Goal: Task Accomplishment & Management: Manage account settings

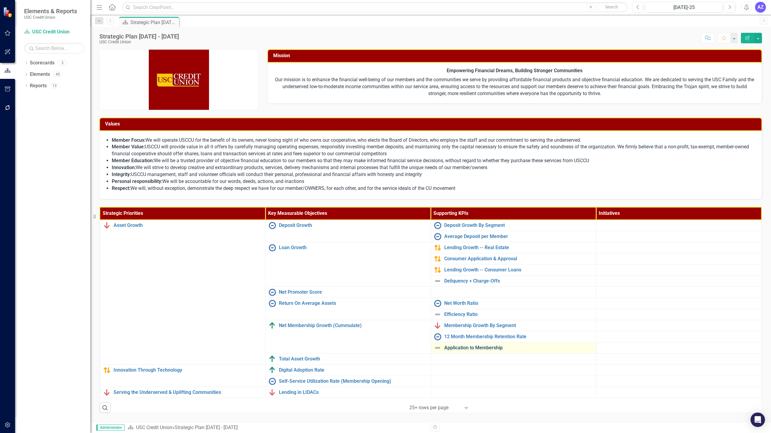
click at [485, 348] on link "Application to Membership" at bounding box center [518, 347] width 149 height 5
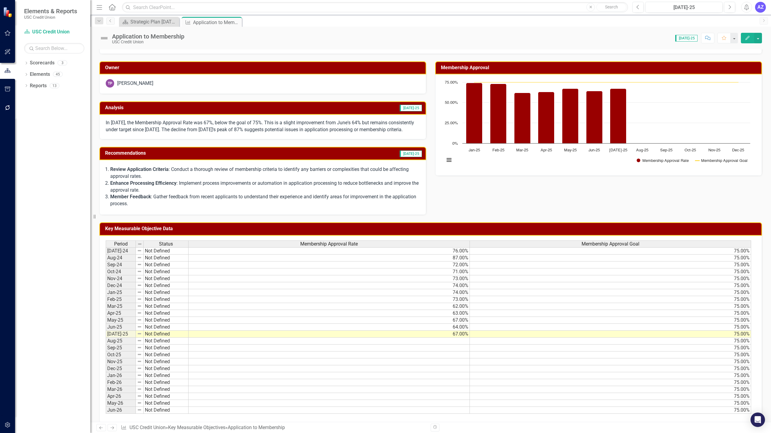
scroll to position [26, 0]
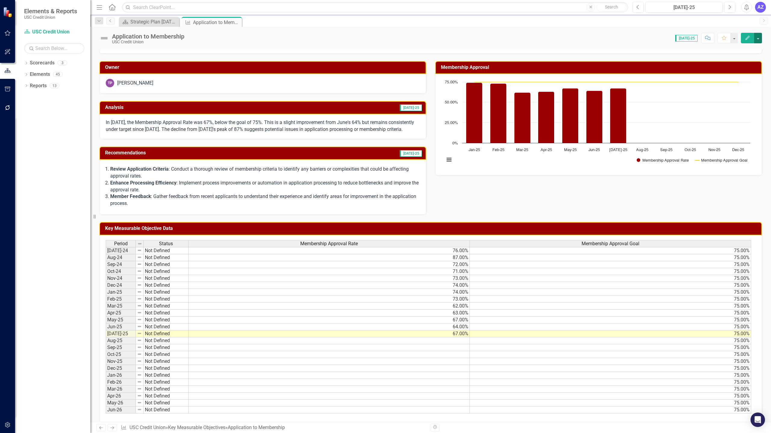
click at [761, 36] on button "button" at bounding box center [758, 38] width 8 height 11
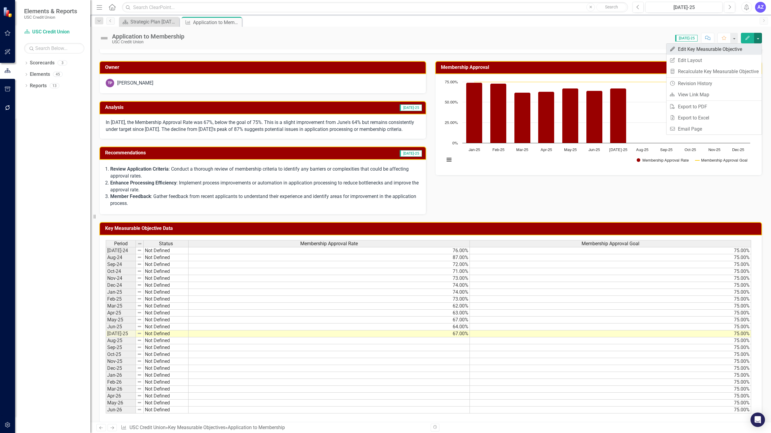
click at [723, 51] on link "Edit Edit Key Measurable Objective" at bounding box center [713, 49] width 95 height 11
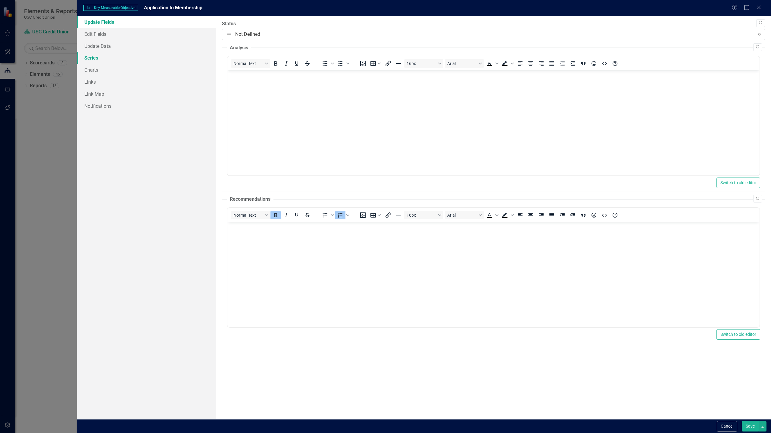
click at [110, 59] on link "Series" at bounding box center [146, 58] width 139 height 12
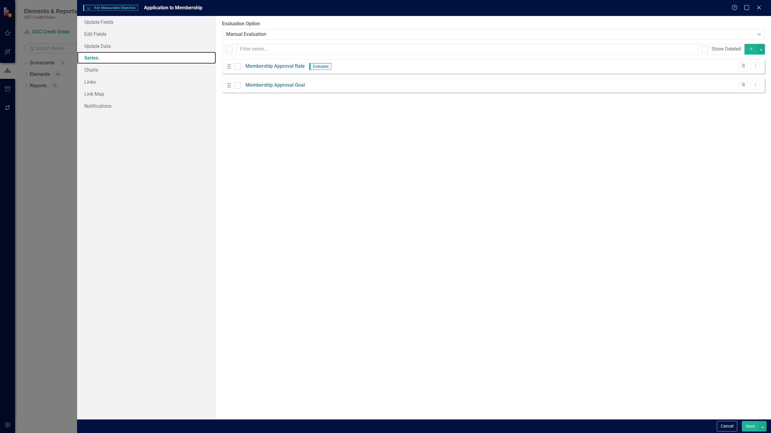
scroll to position [0, 0]
click at [286, 68] on link "Membership Approval Rate" at bounding box center [274, 66] width 59 height 7
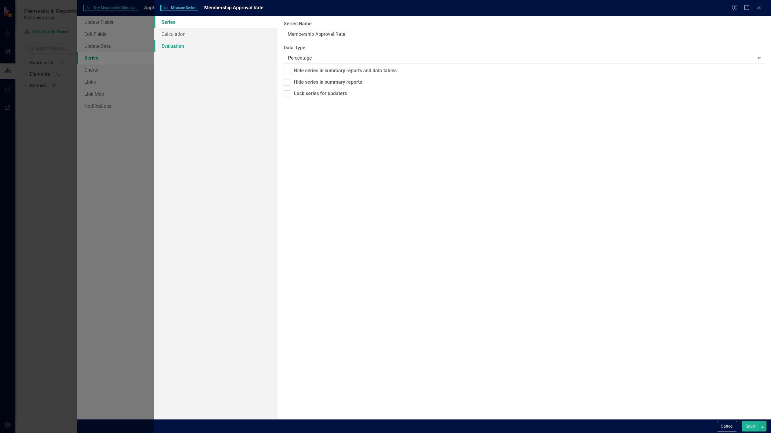
click at [184, 49] on link "Evaluation" at bounding box center [215, 46] width 123 height 12
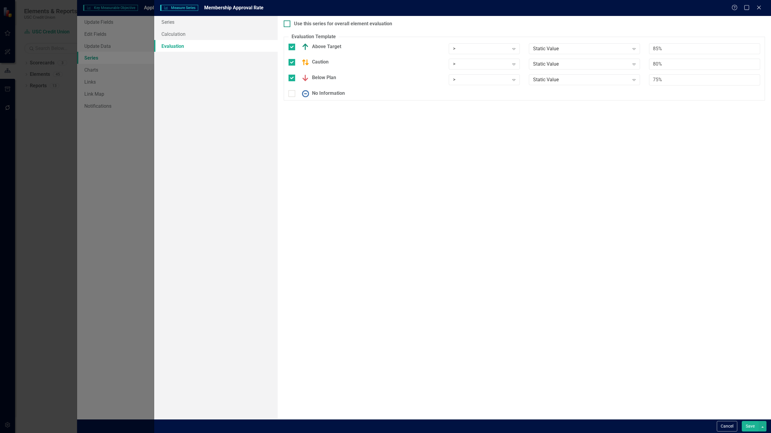
click at [294, 22] on div "Use this series for overall element evaluation" at bounding box center [343, 23] width 98 height 7
click at [288, 22] on input "Use this series for overall element evaluation" at bounding box center [286, 22] width 4 height 4
checkbox input "true"
click at [567, 45] on div "Static Value" at bounding box center [581, 48] width 96 height 7
click at [558, 72] on div "Membership Approval Goal" at bounding box center [585, 69] width 101 height 7
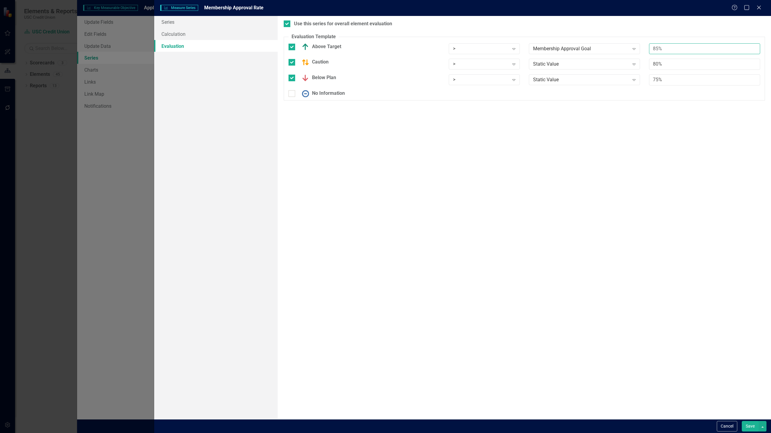
click at [666, 48] on input "85%" at bounding box center [704, 48] width 111 height 11
type input "*1"
click at [620, 66] on div "Static Value" at bounding box center [581, 64] width 96 height 7
click at [591, 83] on div "Membership Approval Goal" at bounding box center [585, 84] width 101 height 7
click at [667, 65] on input "80%" at bounding box center [704, 64] width 111 height 11
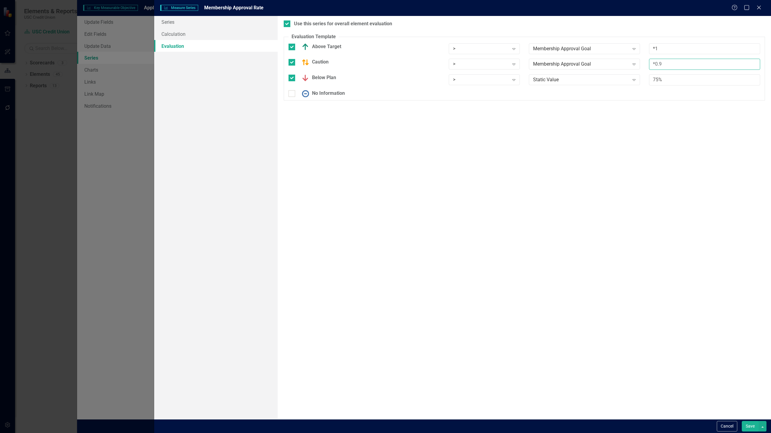
type input "*0.9"
click at [666, 79] on input "75%" at bounding box center [704, 79] width 111 height 11
type input "*0.8"
click at [749, 426] on button "Save" at bounding box center [750, 426] width 17 height 11
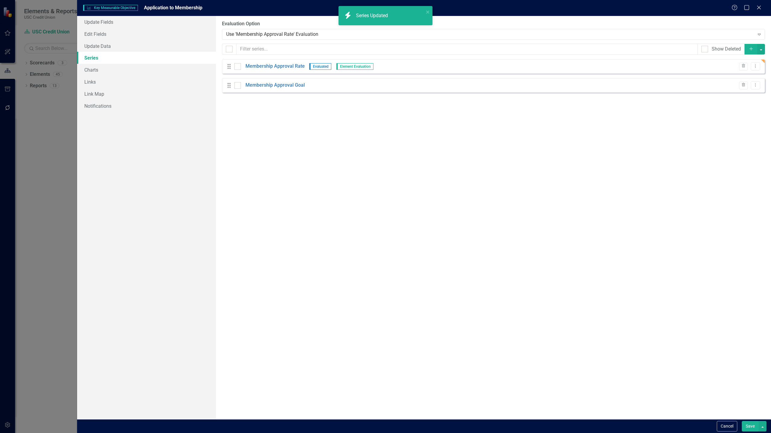
click at [748, 427] on button "Save" at bounding box center [750, 426] width 17 height 11
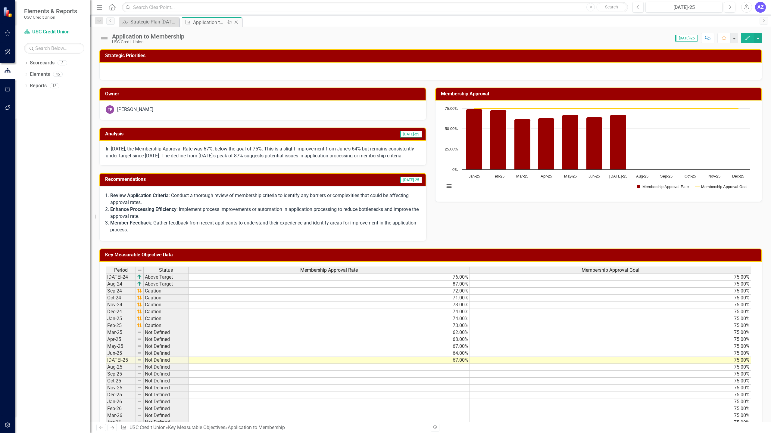
click at [237, 23] on icon "Close" at bounding box center [236, 22] width 6 height 5
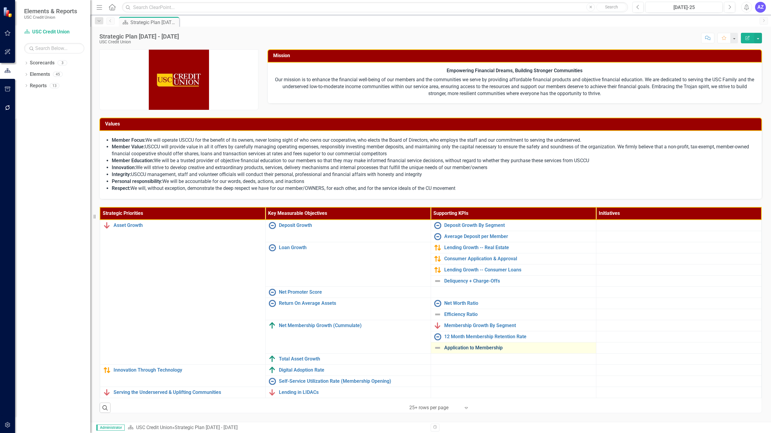
click at [471, 345] on link "Application to Membership" at bounding box center [518, 347] width 149 height 5
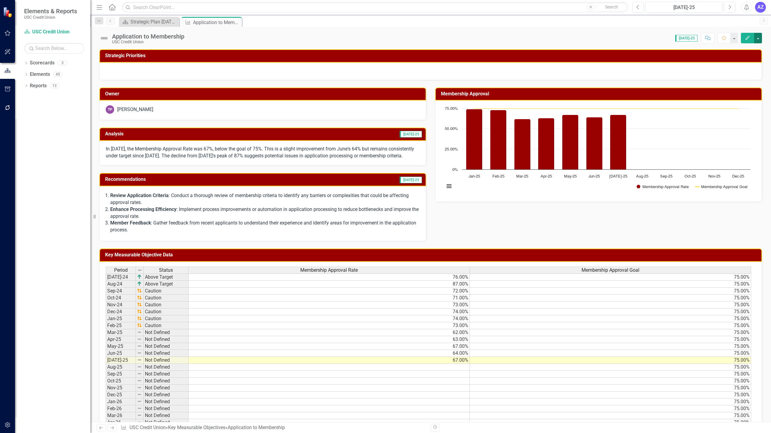
click at [759, 34] on button "button" at bounding box center [758, 38] width 8 height 11
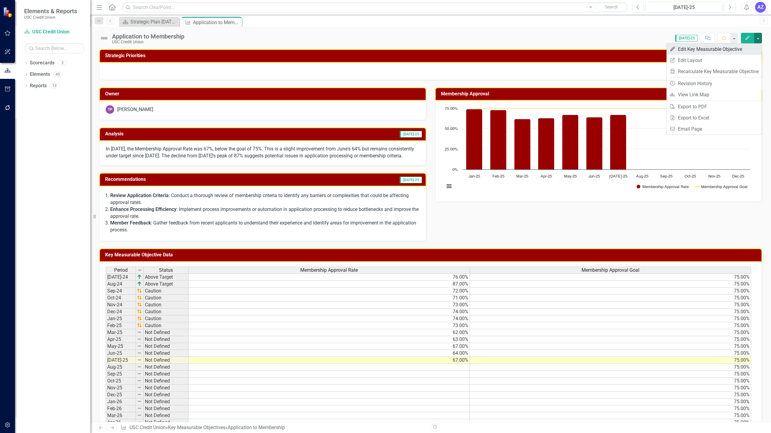
click at [746, 46] on link "Edit Edit Key Measurable Objective" at bounding box center [713, 49] width 95 height 11
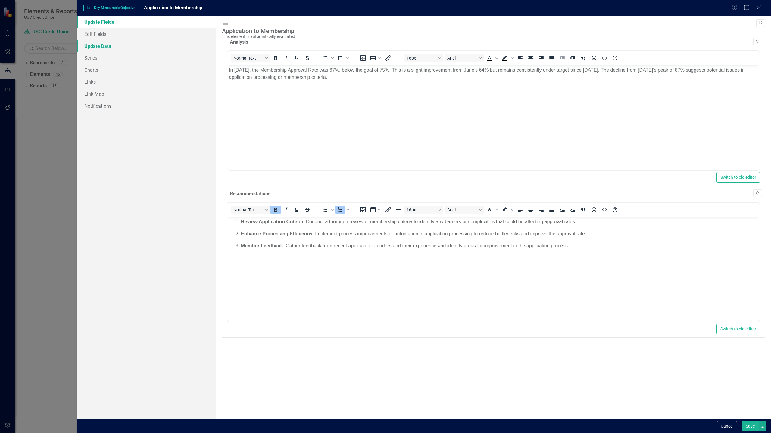
click at [130, 50] on link "Update Data" at bounding box center [146, 46] width 139 height 12
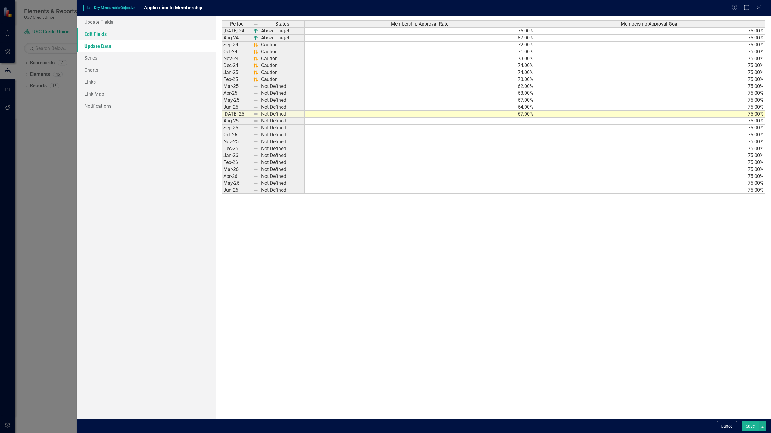
click at [104, 36] on link "Edit Fields" at bounding box center [146, 34] width 139 height 12
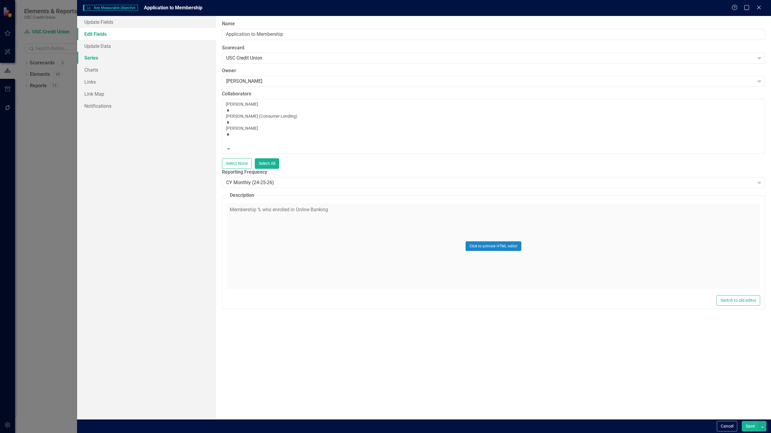
click at [101, 59] on link "Series" at bounding box center [146, 58] width 139 height 12
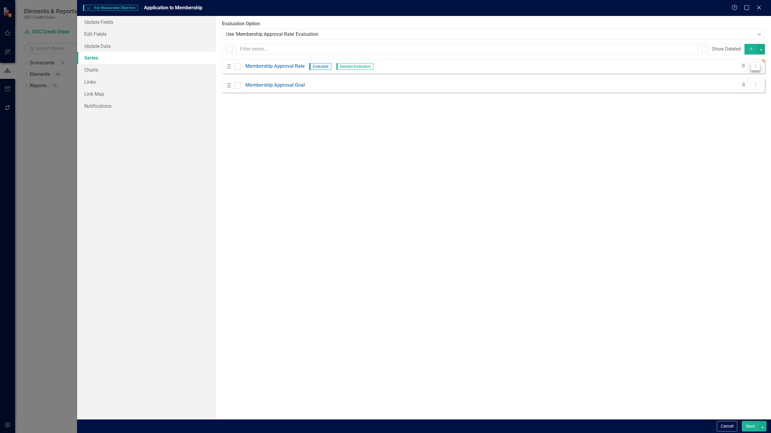
click at [754, 64] on icon "Dropdown Menu" at bounding box center [755, 66] width 5 height 4
click at [745, 74] on link "Edit Edit Measure Series" at bounding box center [725, 76] width 68 height 11
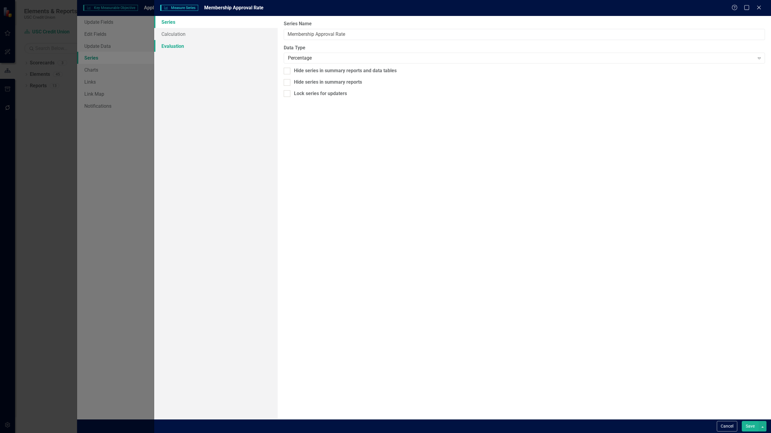
click at [197, 45] on link "Evaluation" at bounding box center [215, 46] width 123 height 12
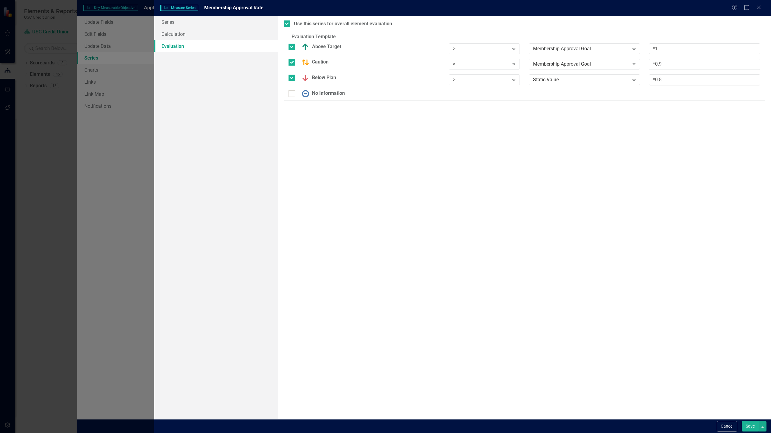
click at [572, 70] on div "Membership Approval Goal Expand" at bounding box center [584, 66] width 120 height 15
click at [562, 79] on div "Static Value" at bounding box center [581, 79] width 96 height 7
click at [748, 425] on button "Save" at bounding box center [750, 426] width 17 height 11
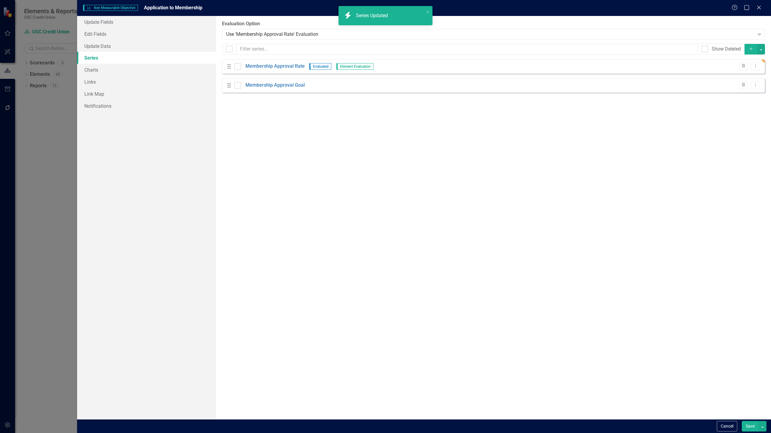
click at [749, 425] on button "Save" at bounding box center [750, 426] width 17 height 11
